Goal: Task Accomplishment & Management: Manage account settings

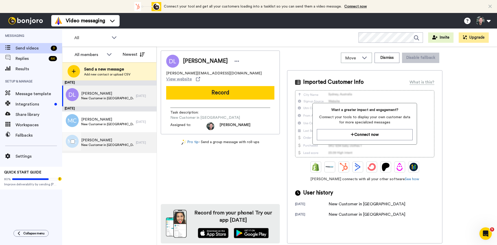
click at [92, 144] on span "New Customer in [GEOGRAPHIC_DATA]" at bounding box center [107, 145] width 52 height 4
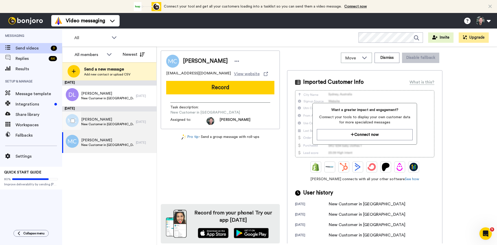
click at [92, 123] on span "New Customer in [GEOGRAPHIC_DATA]" at bounding box center [107, 124] width 52 height 4
click at [92, 138] on span "Melissa Cabre" at bounding box center [107, 139] width 52 height 5
click at [94, 123] on span "New Customer in [GEOGRAPHIC_DATA]" at bounding box center [107, 124] width 52 height 4
